Goal: Transaction & Acquisition: Register for event/course

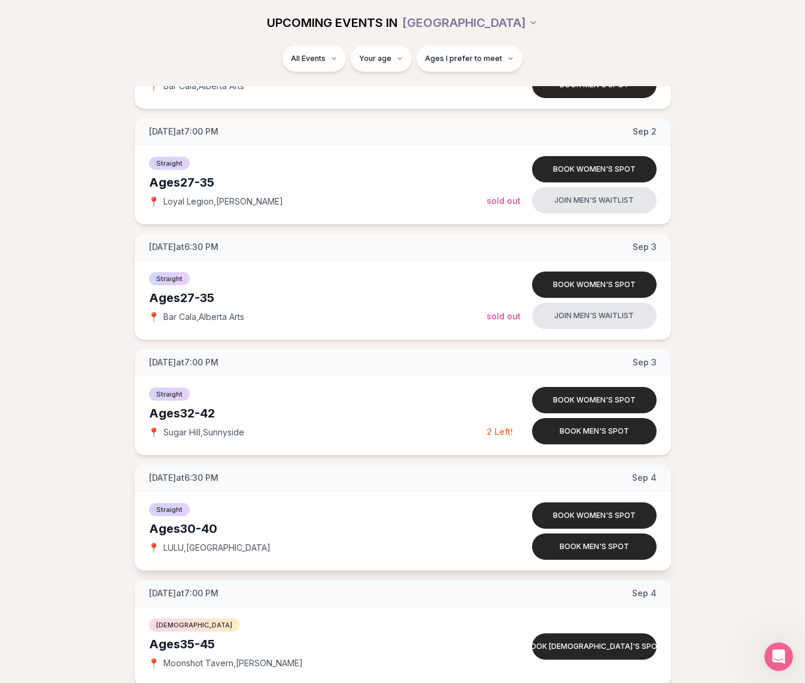
scroll to position [2110, 0]
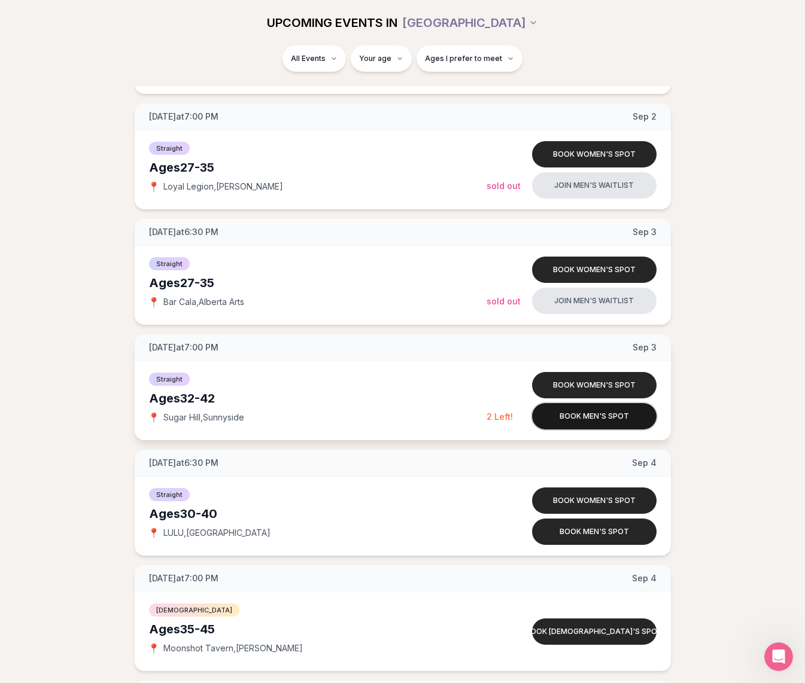
click at [574, 420] on button "Book men's spot" at bounding box center [594, 416] width 124 height 26
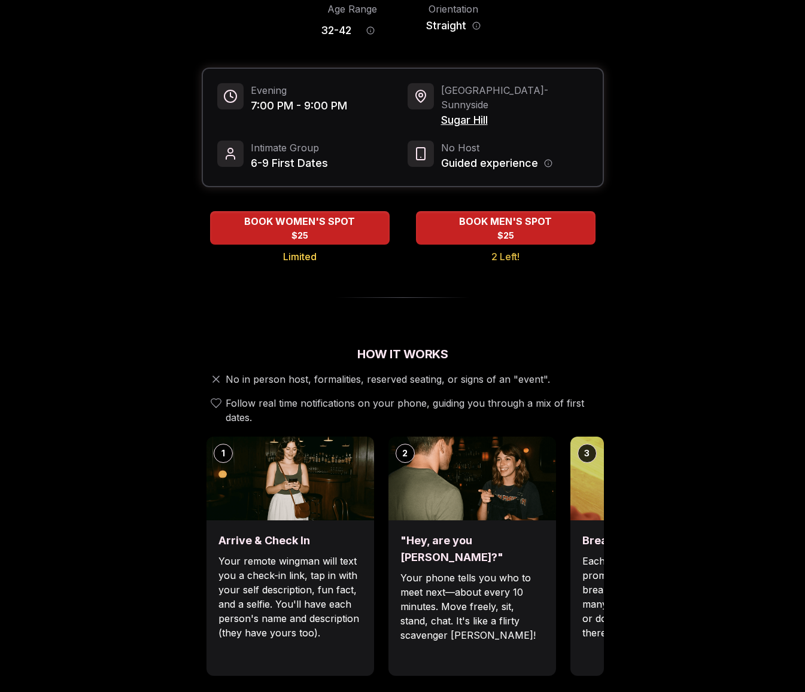
scroll to position [99, 0]
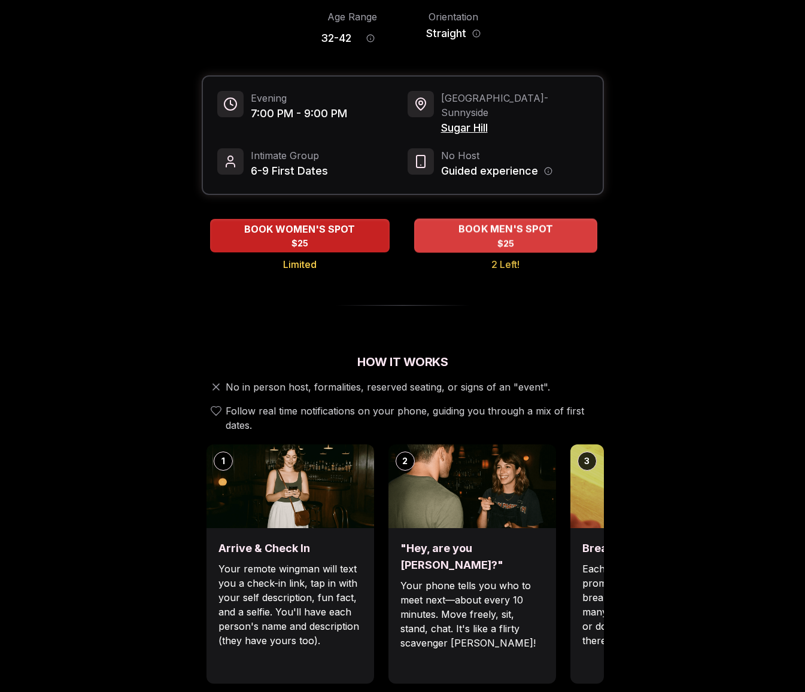
click at [508, 238] on span "$25" at bounding box center [505, 244] width 17 height 12
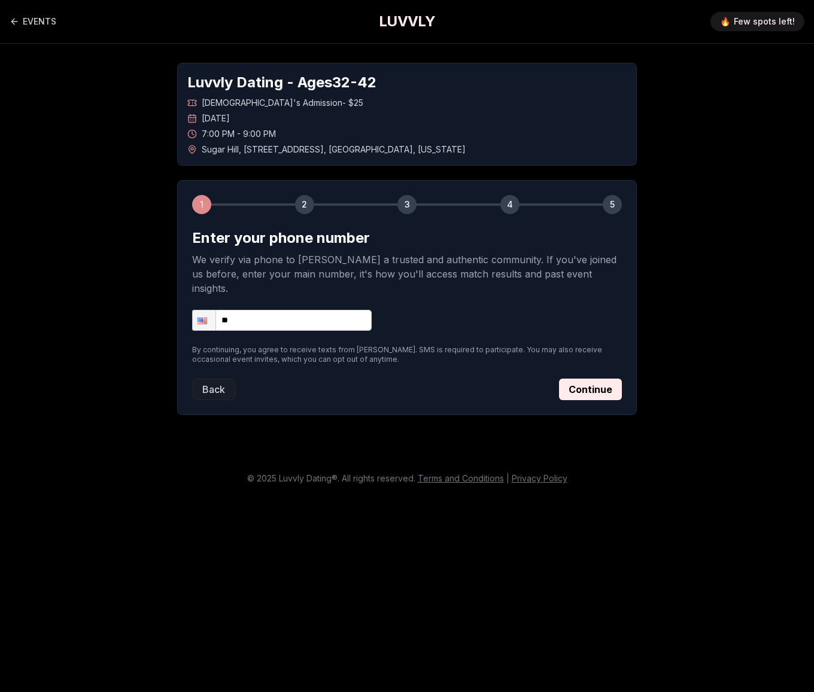
click at [320, 315] on input "**" at bounding box center [281, 320] width 179 height 21
type input "**********"
click at [607, 379] on button "Continue" at bounding box center [590, 390] width 63 height 22
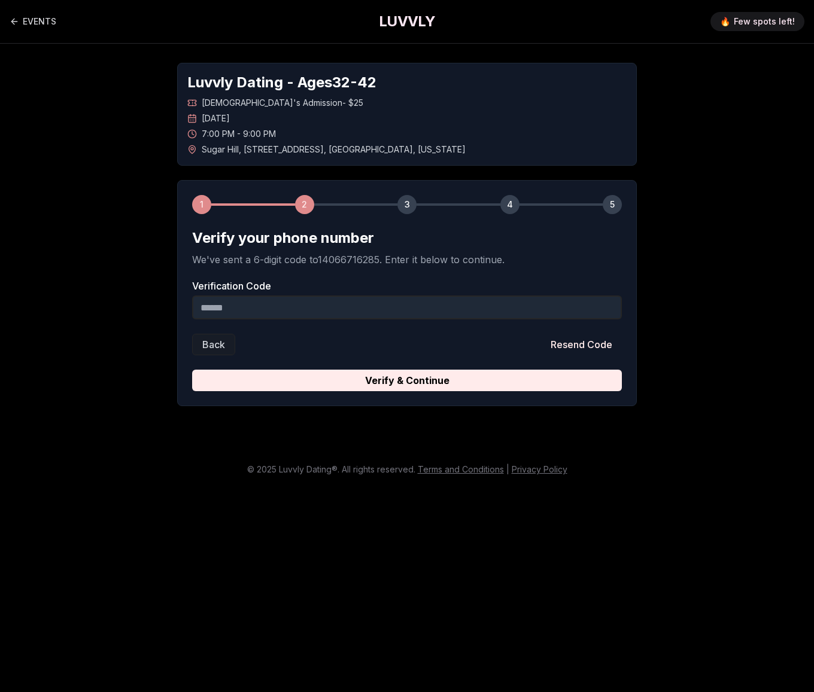
click at [300, 312] on input "Verification Code" at bounding box center [407, 308] width 430 height 24
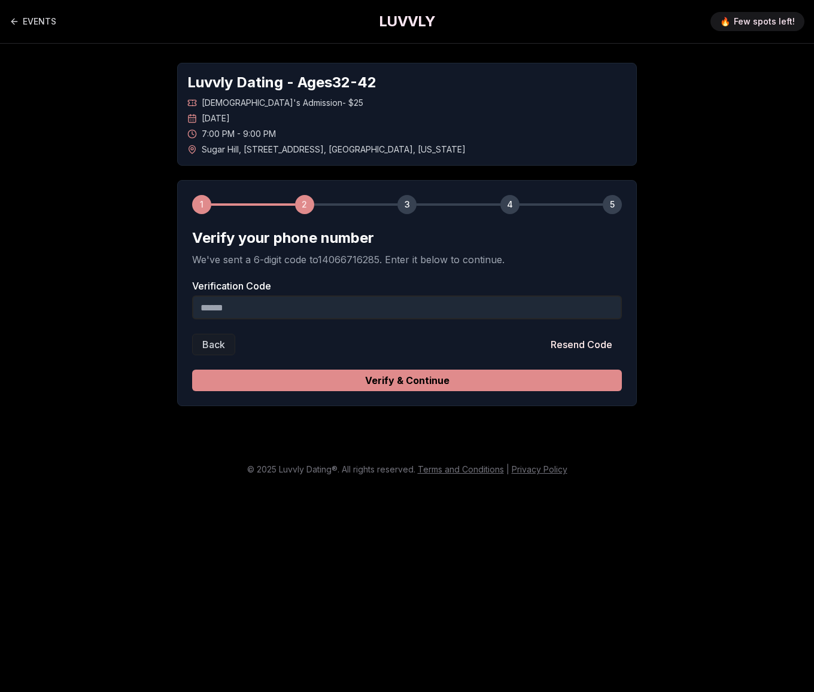
click at [360, 379] on button "Verify & Continue" at bounding box center [407, 381] width 430 height 22
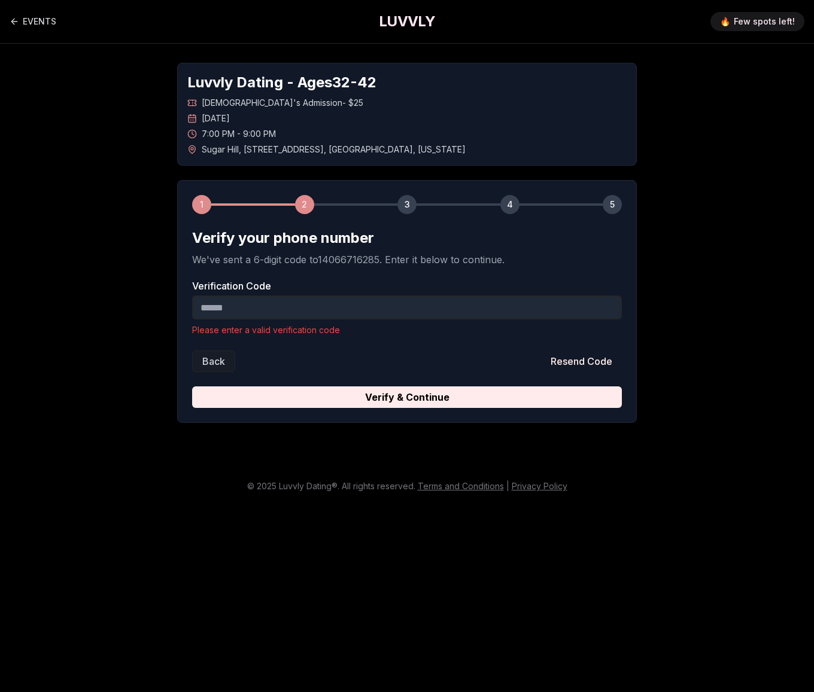
click at [336, 304] on input "Verification Code" at bounding box center [407, 308] width 430 height 24
click at [336, 300] on input "Verification Code" at bounding box center [407, 308] width 430 height 24
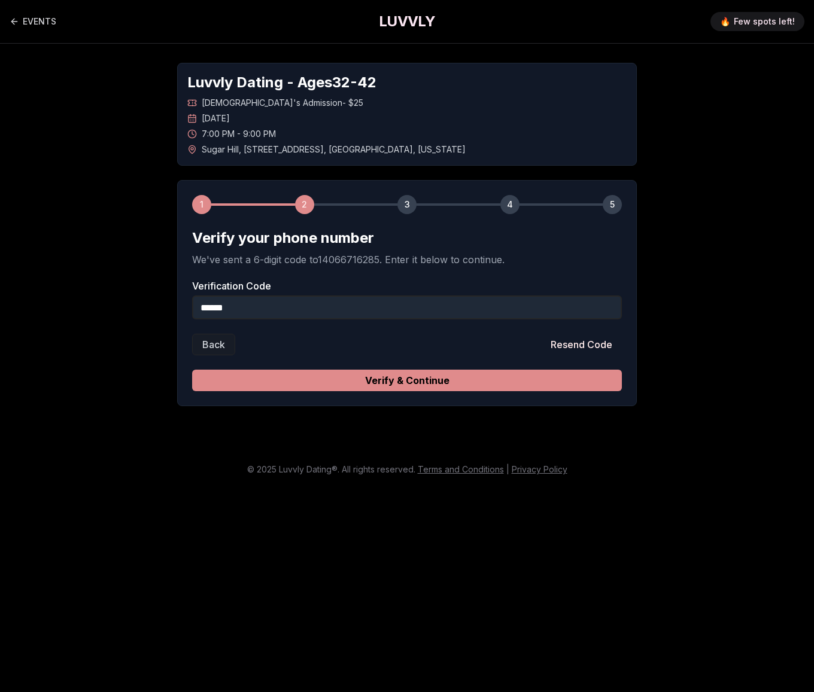
type input "******"
click at [409, 380] on button "Verify & Continue" at bounding box center [407, 381] width 430 height 22
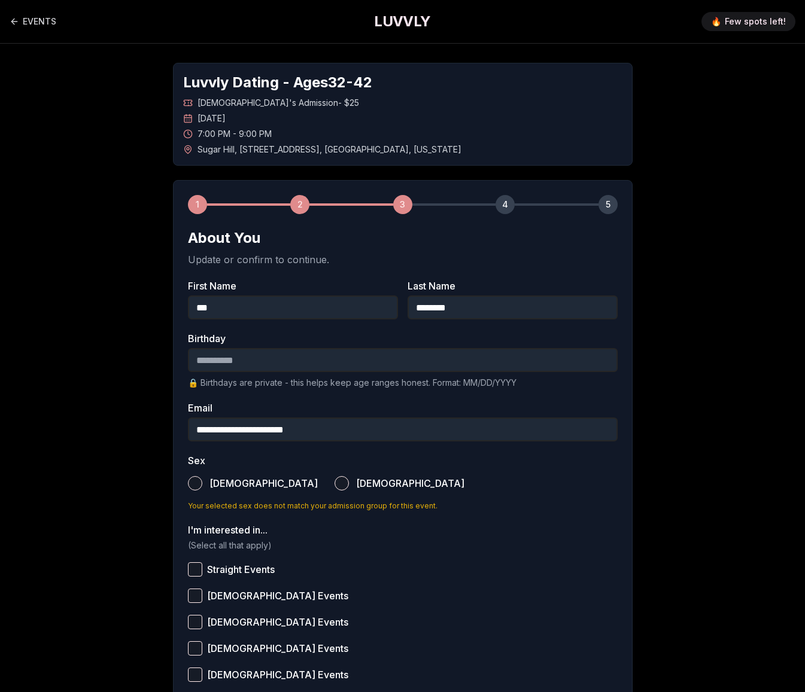
click at [263, 361] on input "Birthday" at bounding box center [403, 360] width 430 height 24
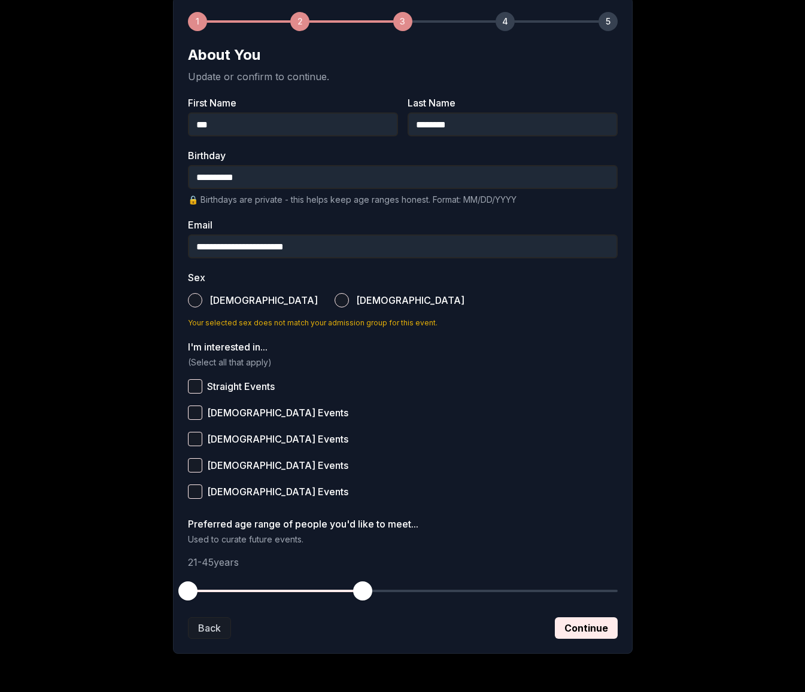
scroll to position [206, 0]
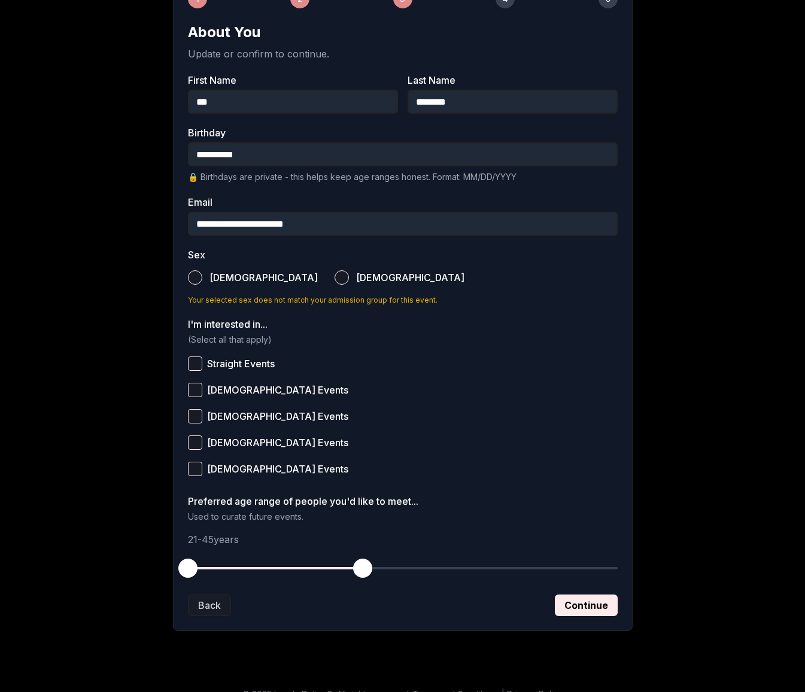
type input "**********"
click at [196, 282] on button "[DEMOGRAPHIC_DATA]" at bounding box center [195, 277] width 14 height 14
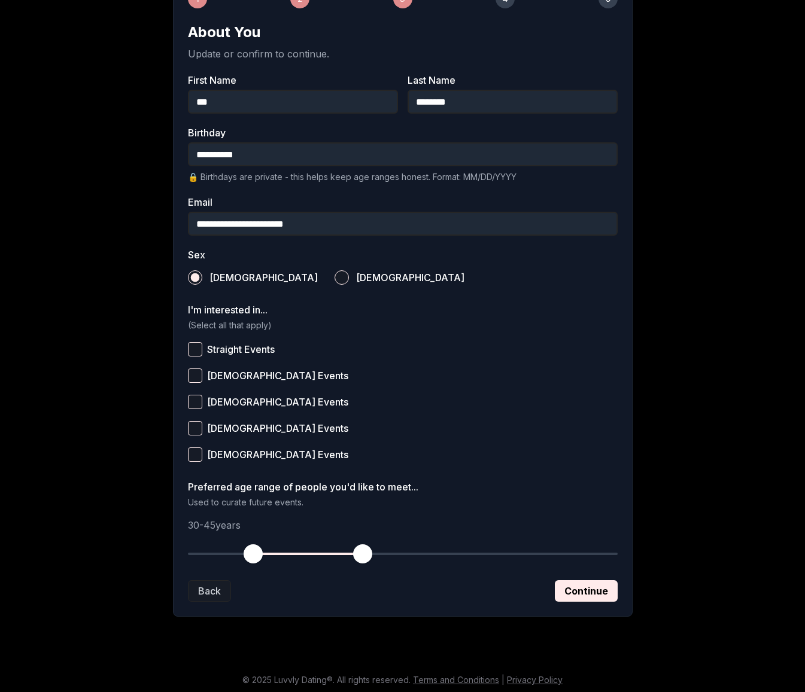
drag, startPoint x: 186, startPoint y: 554, endPoint x: 255, endPoint y: 566, distance: 70.4
click at [255, 566] on button "button" at bounding box center [253, 554] width 26 height 26
drag, startPoint x: 355, startPoint y: 558, endPoint x: 328, endPoint y: 564, distance: 28.2
click at [328, 564] on button "button" at bounding box center [326, 554] width 26 height 26
click at [586, 593] on button "Continue" at bounding box center [586, 591] width 63 height 22
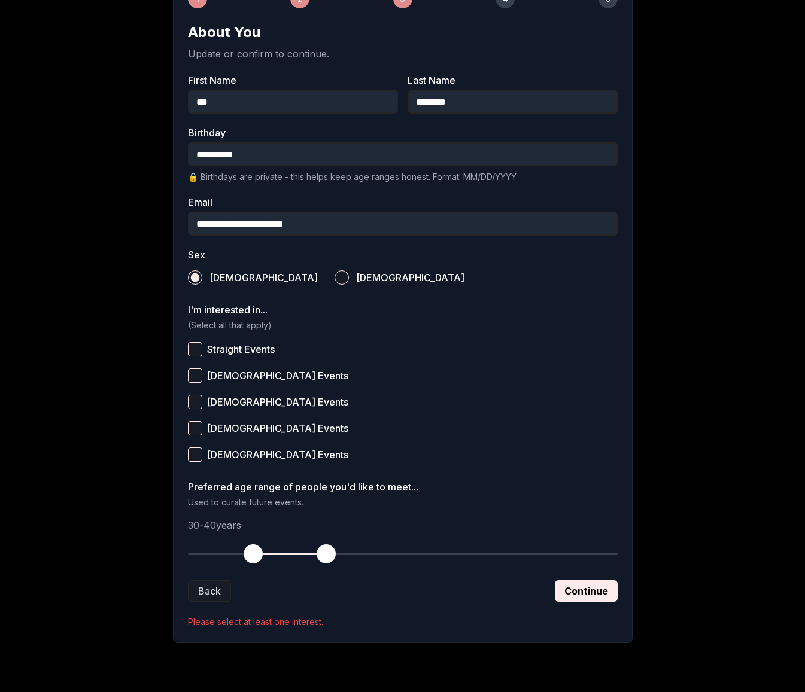
click at [188, 349] on button "Straight Events" at bounding box center [195, 349] width 14 height 14
click at [585, 591] on button "Continue" at bounding box center [586, 591] width 63 height 22
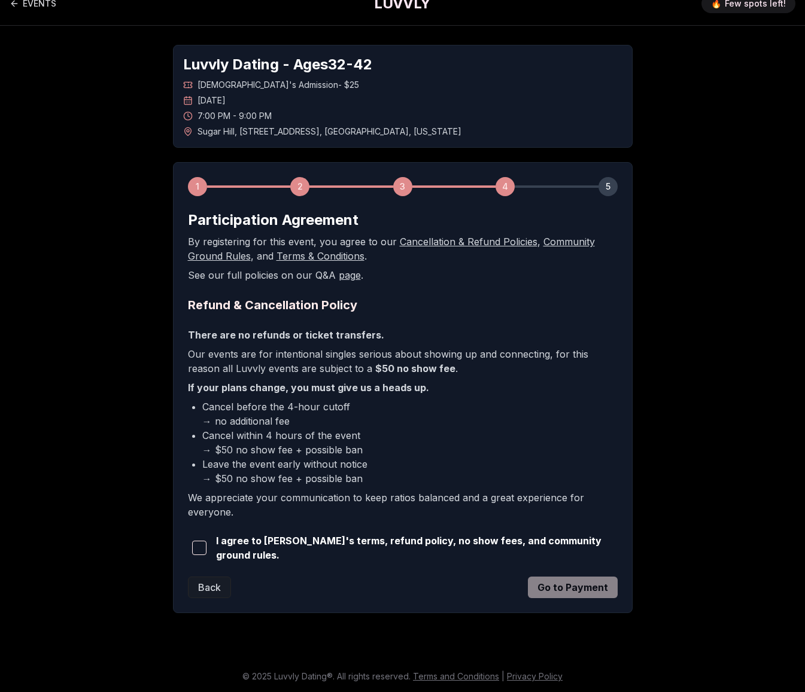
scroll to position [0, 0]
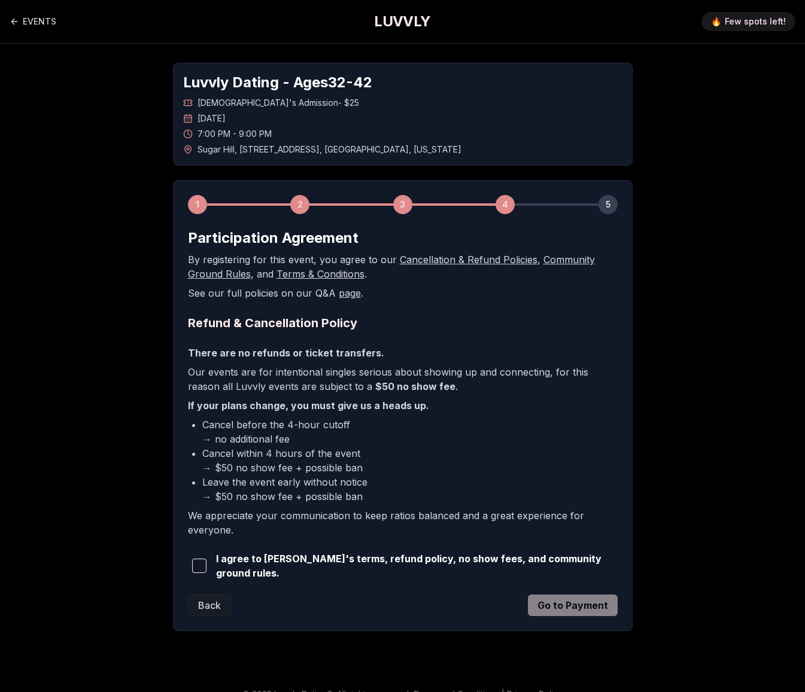
click at [202, 562] on span "button" at bounding box center [199, 566] width 14 height 14
click at [610, 604] on button "Go to Payment" at bounding box center [573, 606] width 90 height 22
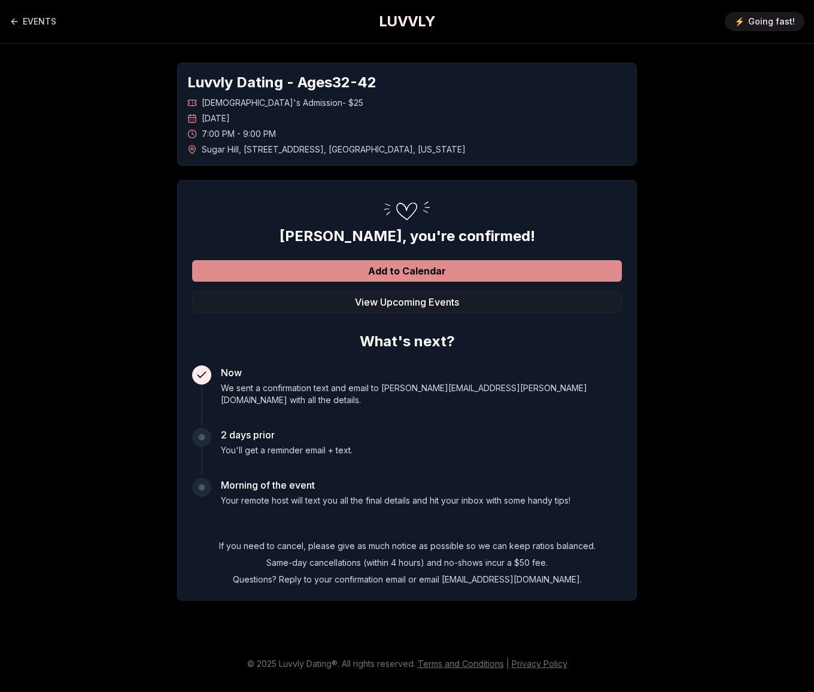
click at [473, 269] on button "Add to Calendar" at bounding box center [407, 271] width 430 height 22
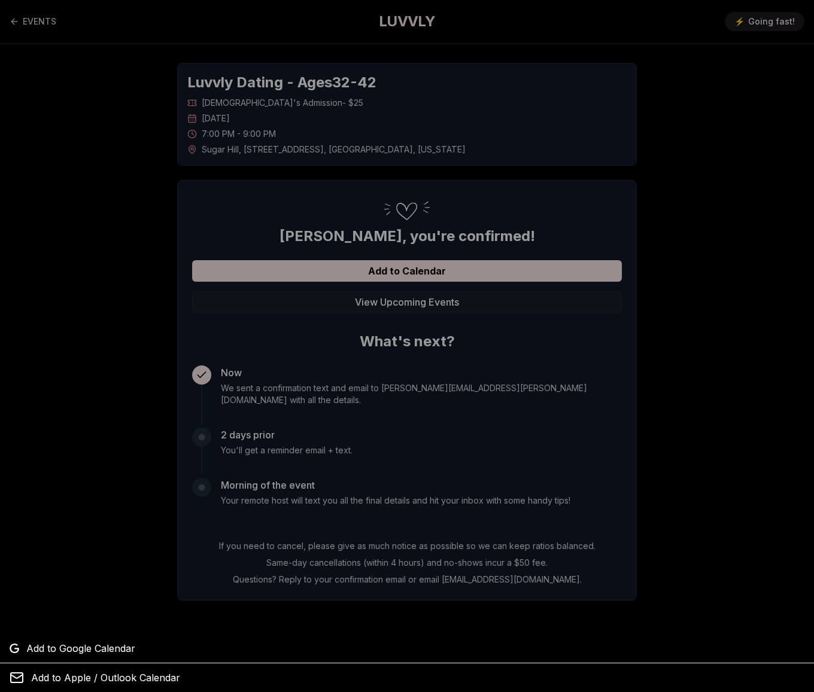
click at [392, 283] on div at bounding box center [407, 346] width 814 height 692
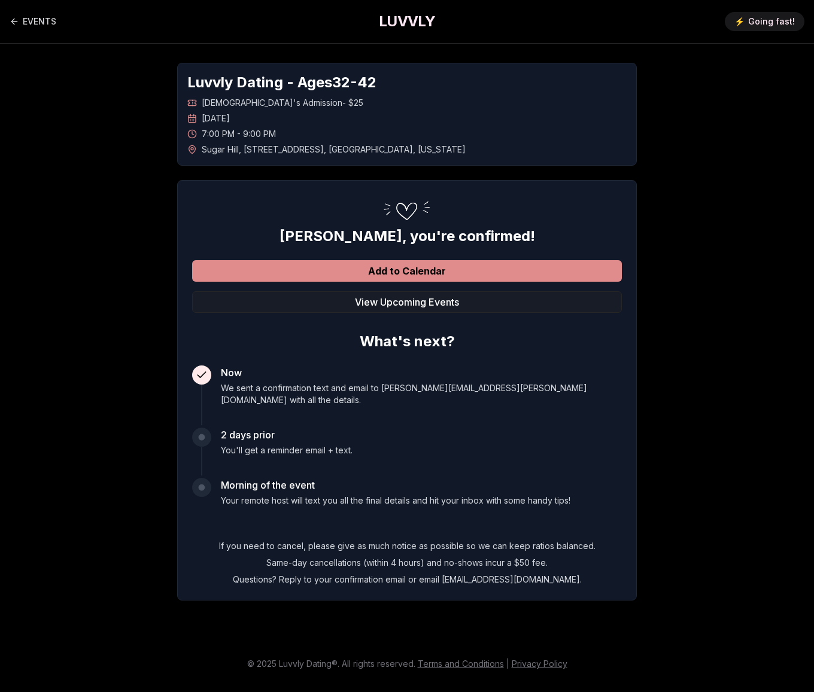
click at [392, 276] on button "Add to Calendar" at bounding box center [407, 271] width 430 height 22
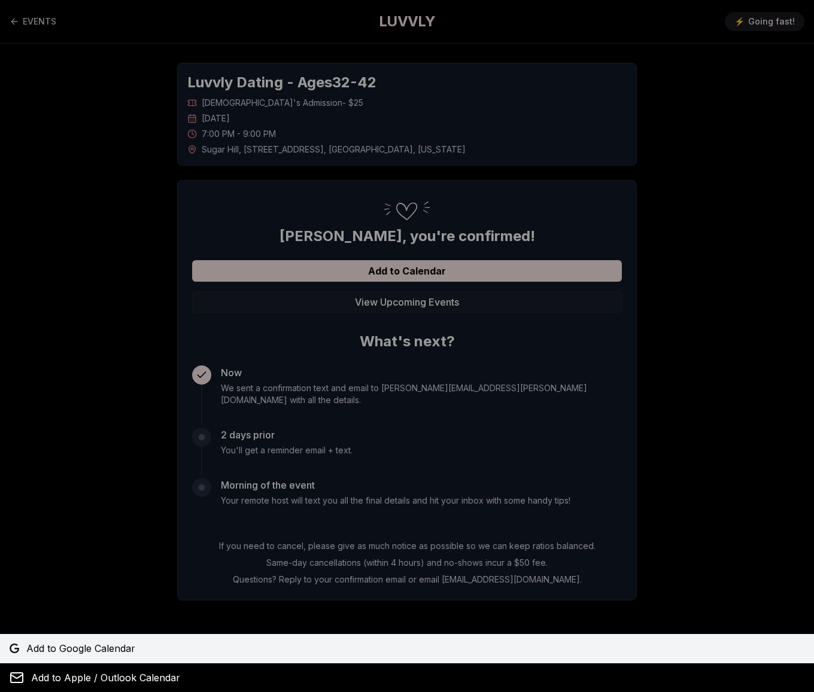
click at [142, 657] on link "Add to Google Calendar" at bounding box center [407, 648] width 814 height 29
